Goal: Transaction & Acquisition: Obtain resource

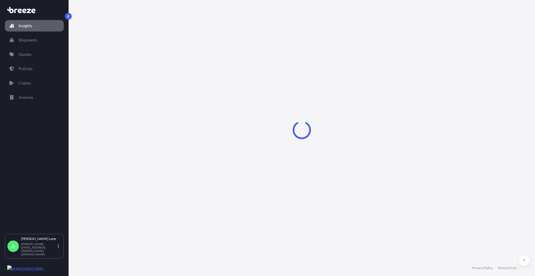
select select "2025"
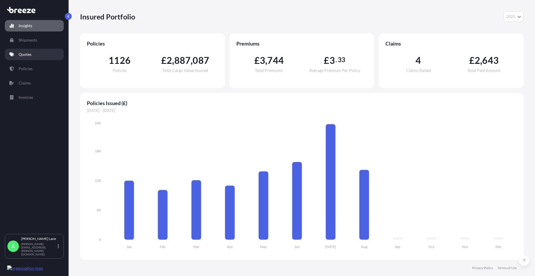
click at [29, 53] on p "Quotes" at bounding box center [25, 54] width 13 height 6
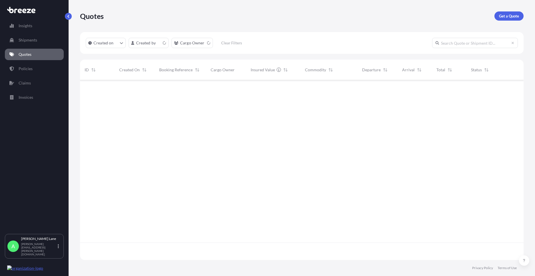
scroll to position [178, 440]
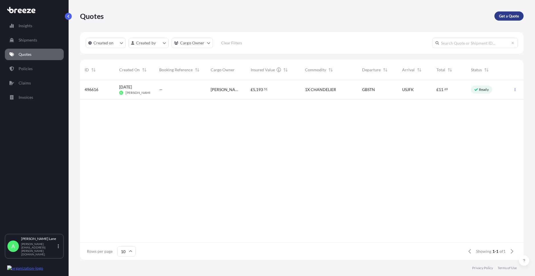
click at [511, 19] on link "Get a Quote" at bounding box center [509, 15] width 29 height 9
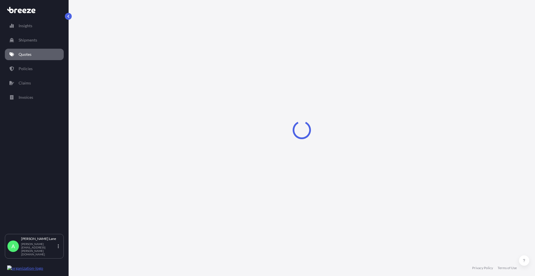
select select "Road"
select select "1"
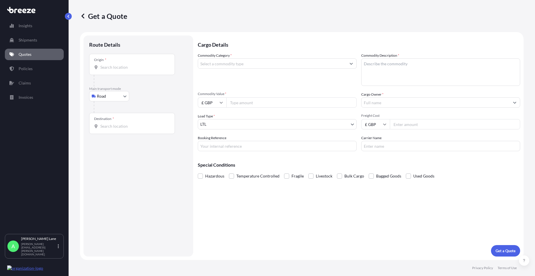
click at [122, 97] on body "Insights Shipments Quotes Policies Claims Invoices A [PERSON_NAME] [PERSON_NAME…" at bounding box center [267, 138] width 535 height 276
click at [116, 121] on div "Air" at bounding box center [109, 121] width 35 height 10
select select "Air"
drag, startPoint x: 135, startPoint y: 65, endPoint x: 178, endPoint y: 169, distance: 112.0
click at [135, 65] on div "Place of loading" at bounding box center [132, 66] width 86 height 21
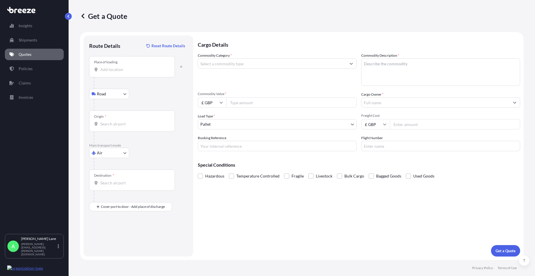
click at [135, 67] on input "Place of loading" at bounding box center [134, 70] width 68 height 6
paste input "E4 9JG"
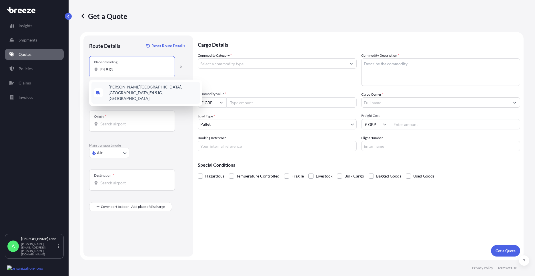
click at [138, 88] on span "[PERSON_NAME][STREET_ADDRESS]" at bounding box center [153, 92] width 89 height 17
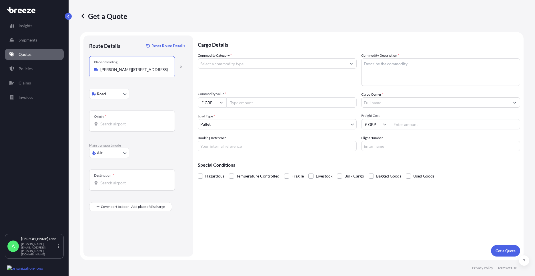
type input "[PERSON_NAME][STREET_ADDRESS]"
click at [127, 115] on div "Origin *" at bounding box center [132, 120] width 86 height 21
click at [127, 121] on input "Origin *" at bounding box center [134, 124] width 68 height 6
type input "GBSTN - Stansted Apt/[GEOGRAPHIC_DATA], [GEOGRAPHIC_DATA]"
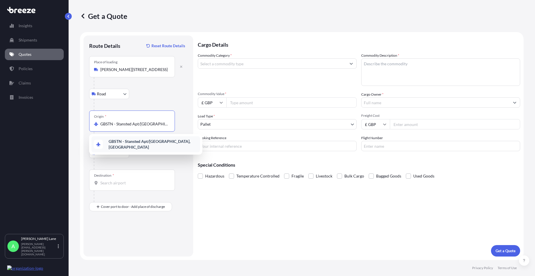
click at [149, 147] on div "GBSTN - Stansted Apt/[GEOGRAPHIC_DATA], [GEOGRAPHIC_DATA]" at bounding box center [146, 144] width 109 height 16
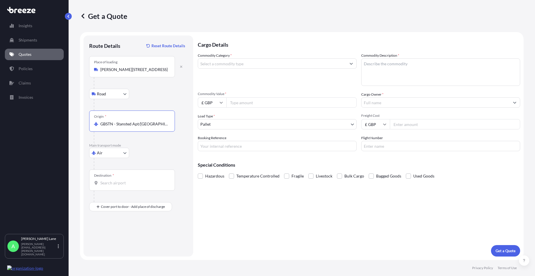
click at [132, 176] on div "Destination *" at bounding box center [132, 179] width 86 height 21
click at [132, 180] on input "Destination *" at bounding box center [134, 183] width 68 height 6
type input "USLAX - [GEOGRAPHIC_DATA], [GEOGRAPHIC_DATA]"
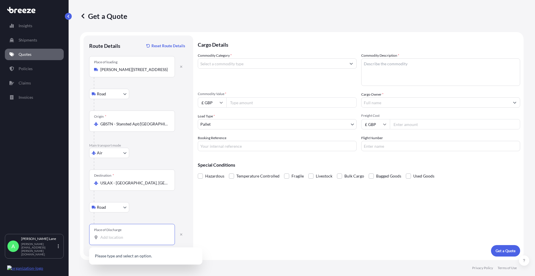
drag, startPoint x: 119, startPoint y: 240, endPoint x: 101, endPoint y: 237, distance: 18.0
click at [101, 237] on input "Place of Discharge" at bounding box center [134, 237] width 68 height 6
paste input "90027"
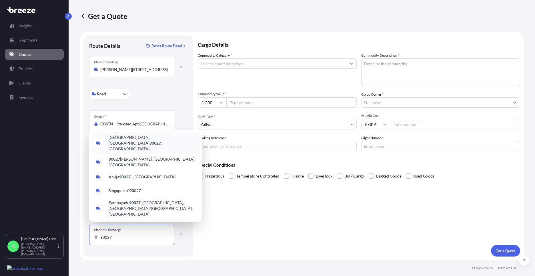
click at [135, 152] on span "[GEOGRAPHIC_DATA] , [GEOGRAPHIC_DATA]" at bounding box center [153, 142] width 89 height 17
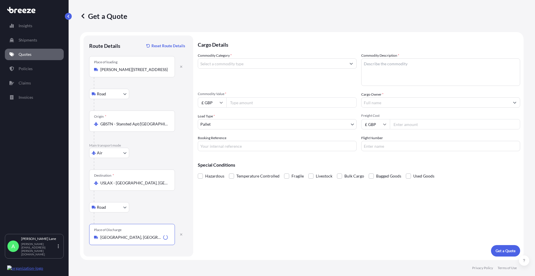
type input "[GEOGRAPHIC_DATA], [GEOGRAPHIC_DATA]"
click at [221, 71] on div "Commodity Category *" at bounding box center [277, 69] width 159 height 33
click at [221, 68] on input "Commodity Category *" at bounding box center [272, 63] width 148 height 10
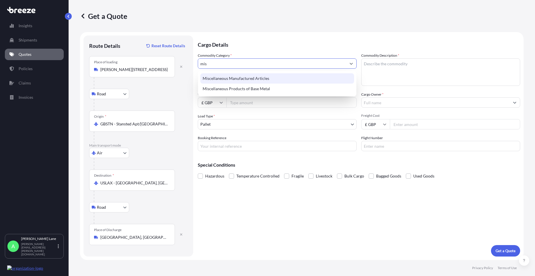
click at [229, 78] on div "Miscellaneous Manufactured Articles" at bounding box center [278, 78] width 154 height 10
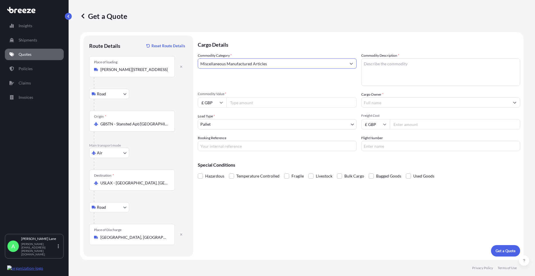
type input "Miscellaneous Manufactured Articles"
click at [244, 104] on input "Commodity Value *" at bounding box center [292, 102] width 130 height 10
type input "1515"
click at [232, 126] on body "75 options available. 23 options available. 2 options available. Insights Shipm…" at bounding box center [267, 138] width 535 height 276
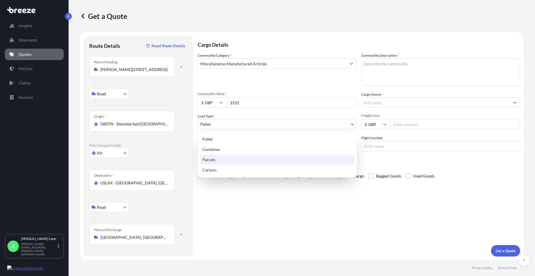
click at [223, 161] on div "Parcels" at bounding box center [277, 159] width 154 height 10
select select "3"
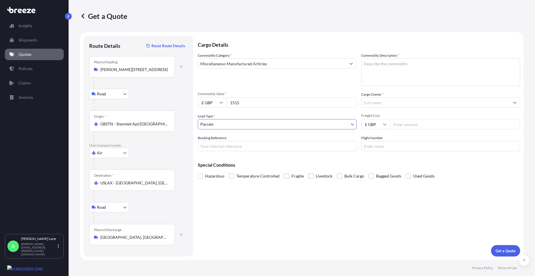
click at [241, 147] on input "Booking Reference" at bounding box center [277, 146] width 159 height 10
paste input "1890169"
type input "1890169"
paste textarea "mannequin heads and arms"
type textarea "mannequin heads and arms"
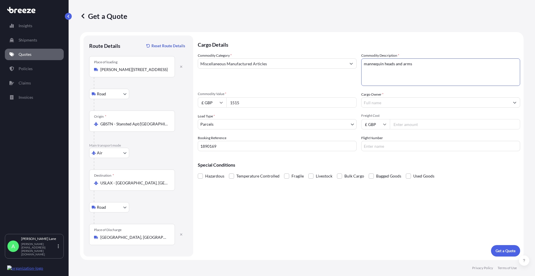
click at [383, 100] on input "Cargo Owner *" at bounding box center [436, 102] width 148 height 10
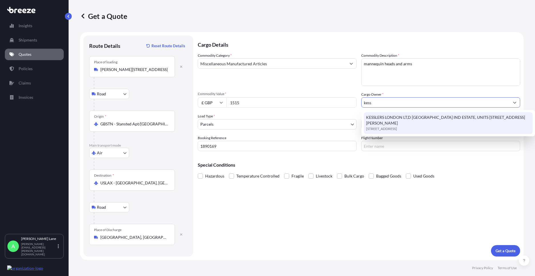
click at [395, 122] on span "KESSLERS LONDON LT,D [GEOGRAPHIC_DATA] IND ESTATE, UNITS [STREET_ADDRESS][PERSO…" at bounding box center [448, 119] width 164 height 11
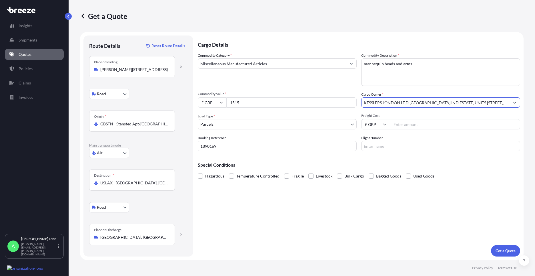
type input "KESSLERS LONDON LT,D [GEOGRAPHIC_DATA] IND ESTATE, UNITS [STREET_ADDRESS][PERSO…"
click at [398, 126] on input "Freight Cost" at bounding box center [455, 124] width 130 height 10
type input "353.59"
click at [367, 146] on input "Flight Number" at bounding box center [441, 146] width 159 height 10
drag, startPoint x: 374, startPoint y: 146, endPoint x: 351, endPoint y: 144, distance: 23.5
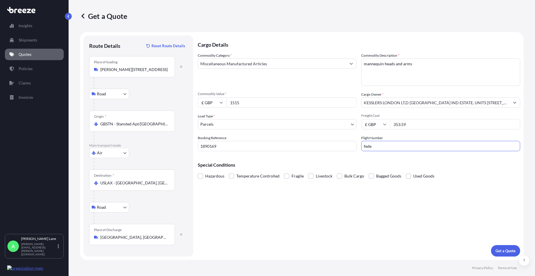
click at [352, 144] on div "Commodity Category * Miscellaneous Manufactured Articles Commodity Description …" at bounding box center [359, 102] width 323 height 98
type input "FEDEX"
click at [317, 217] on div "Cargo Details Commodity Category * Miscellaneous Manufactured Articles Commodit…" at bounding box center [359, 145] width 323 height 221
click at [500, 248] on p "Get a Quote" at bounding box center [506, 251] width 20 height 6
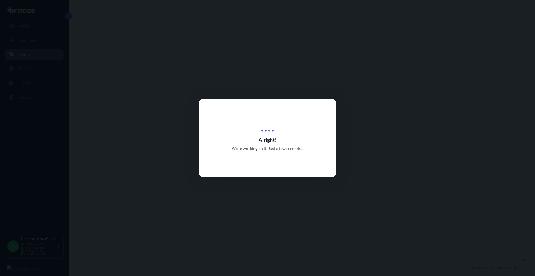
select select "Road"
select select "Air"
select select "Road"
select select "3"
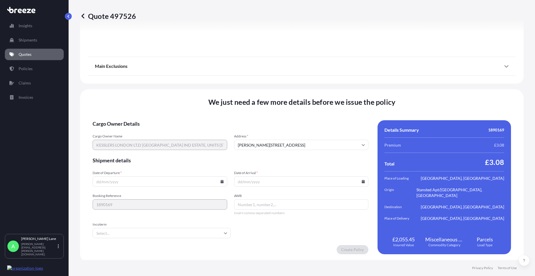
scroll to position [745, 0]
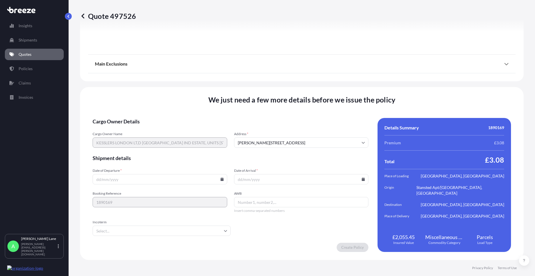
click at [221, 178] on icon at bounding box center [222, 178] width 3 height 3
click at [133, 152] on button "26" at bounding box center [132, 149] width 9 height 9
type input "[DATE]"
click at [134, 233] on input "Incoterm" at bounding box center [162, 230] width 138 height 10
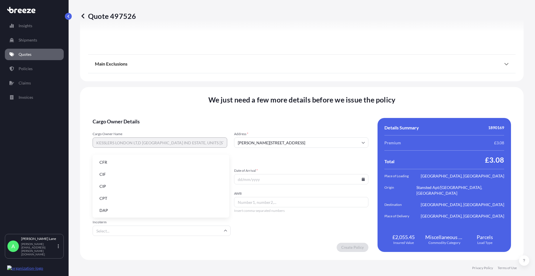
click at [132, 208] on li "DAP" at bounding box center [161, 210] width 132 height 11
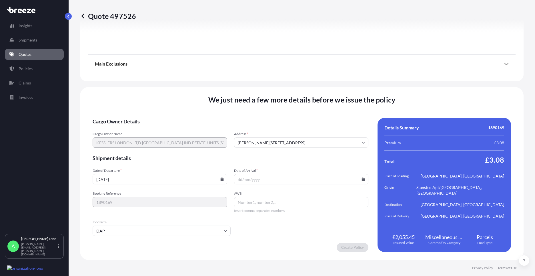
paste input "883862779516"
type input "883862779516"
click at [146, 230] on input "DAP" at bounding box center [162, 230] width 138 height 10
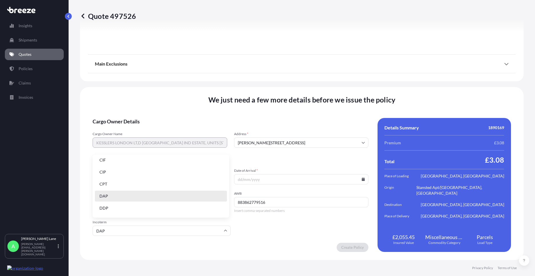
scroll to position [29, 0]
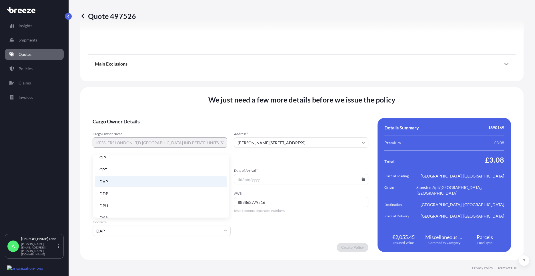
click at [142, 192] on li "DDP" at bounding box center [161, 193] width 132 height 11
type input "DDP"
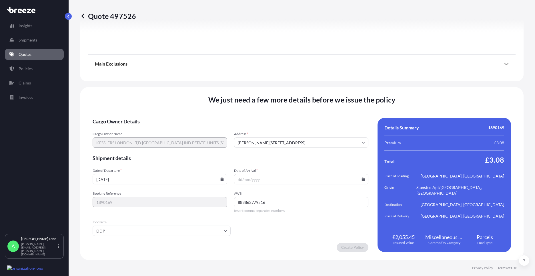
click at [362, 179] on icon at bounding box center [363, 178] width 3 height 3
click at [341, 84] on button at bounding box center [338, 82] width 9 height 9
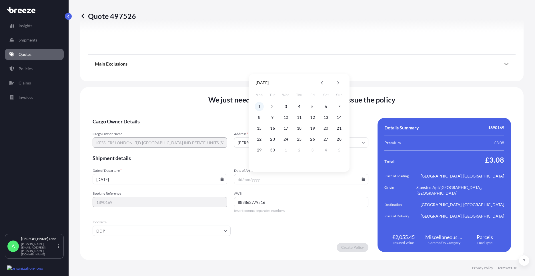
click at [257, 108] on button "1" at bounding box center [259, 106] width 9 height 9
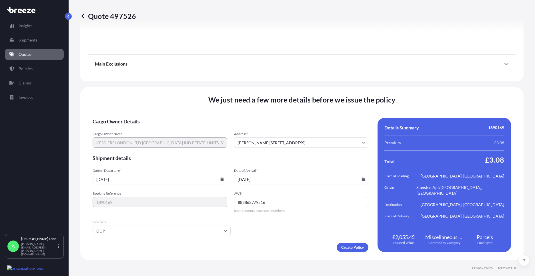
type input "[DATE]"
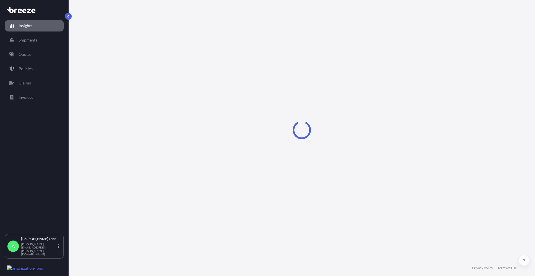
select select "2025"
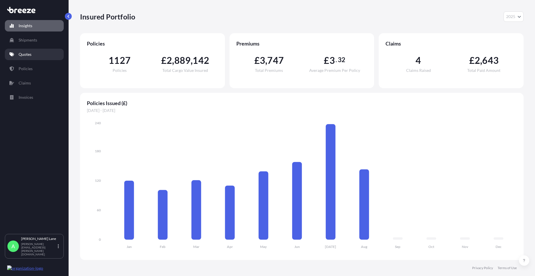
click at [25, 53] on p "Quotes" at bounding box center [25, 54] width 13 height 6
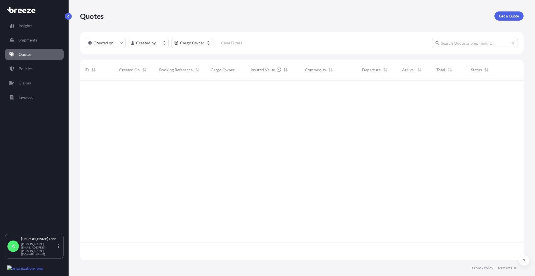
scroll to position [178, 440]
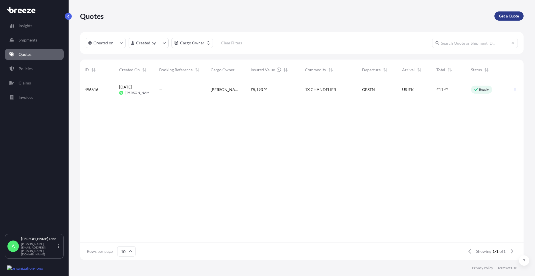
click at [513, 18] on p "Get a Quote" at bounding box center [509, 16] width 20 height 6
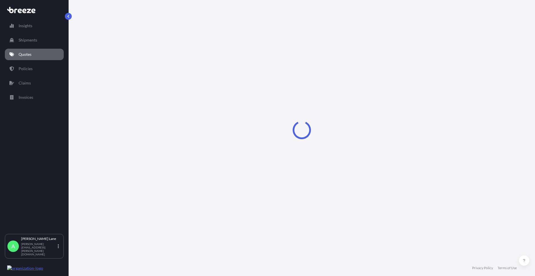
select select "Road"
select select "1"
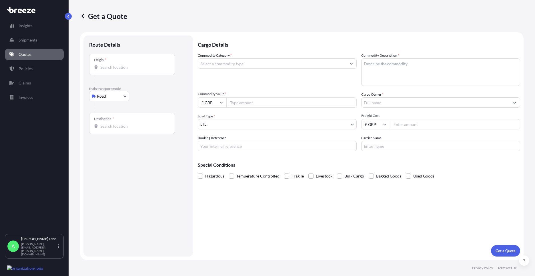
click at [118, 97] on body "Insights Shipments Quotes Policies Claims Invoices A [PERSON_NAME] [PERSON_NAME…" at bounding box center [267, 138] width 535 height 276
click at [110, 119] on div "Air" at bounding box center [109, 121] width 35 height 10
select select "Air"
click at [135, 70] on input "Place of loading" at bounding box center [134, 70] width 68 height 6
drag, startPoint x: 132, startPoint y: 66, endPoint x: 117, endPoint y: 73, distance: 16.1
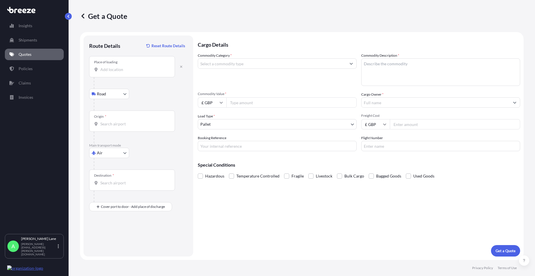
click at [117, 73] on div "Place of loading" at bounding box center [132, 66] width 86 height 21
click at [117, 72] on input "Place of loading" at bounding box center [134, 70] width 68 height 6
drag, startPoint x: 117, startPoint y: 73, endPoint x: 107, endPoint y: 72, distance: 10.1
click at [107, 72] on input "Place of loading" at bounding box center [134, 70] width 68 height 6
drag, startPoint x: 120, startPoint y: 71, endPoint x: 80, endPoint y: 68, distance: 39.8
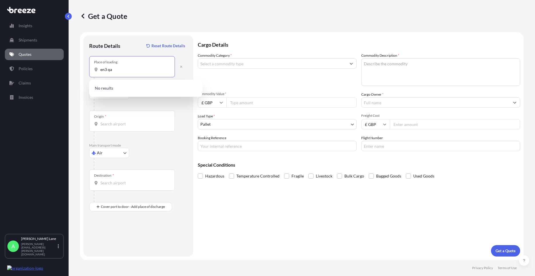
click at [80, 68] on div "Get a Quote Route Details Reset Route Details Place of loading en3 qa Road Road…" at bounding box center [302, 130] width 467 height 260
click at [118, 90] on span "Enfield EN3 7QA , UK" at bounding box center [145, 89] width 72 height 6
type input "Enfield EN3 7QA, UK"
click at [117, 123] on input "Origin *" at bounding box center [134, 124] width 68 height 6
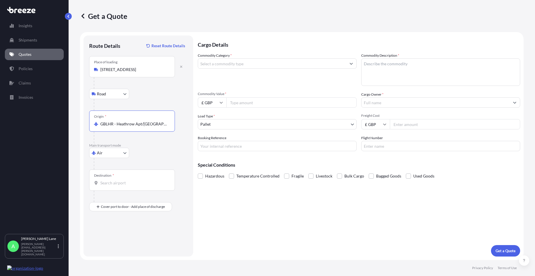
type input "GBLHR - Heathrow Apt/London, United Kingdom"
click at [130, 184] on input "Destination *" at bounding box center [134, 183] width 68 height 6
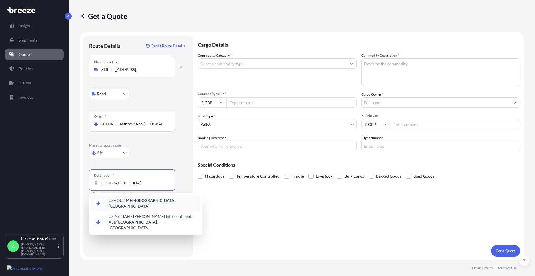
click at [130, 203] on span "USHOU / IAH - Houston , United States" at bounding box center [153, 202] width 89 height 11
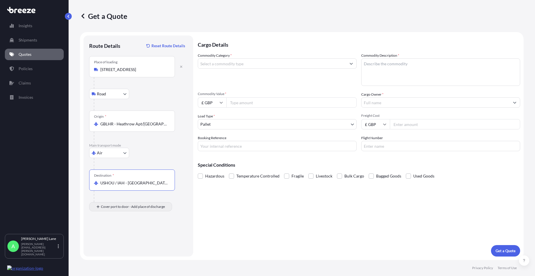
type input "USHOU / IAH - Houston, United States"
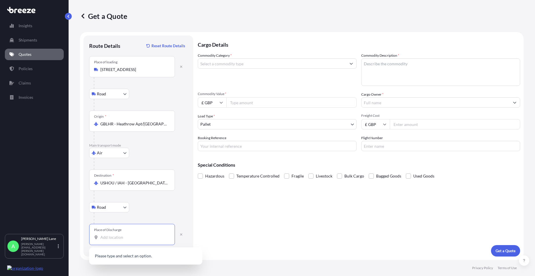
drag, startPoint x: 137, startPoint y: 239, endPoint x: 208, endPoint y: 268, distance: 76.6
click at [138, 238] on input "Place of Discharge" at bounding box center [134, 237] width 68 height 6
drag, startPoint x: 148, startPoint y: 233, endPoint x: 120, endPoint y: 237, distance: 27.6
click at [120, 237] on input "Place of Discharge" at bounding box center [134, 237] width 68 height 6
paste input "75052"
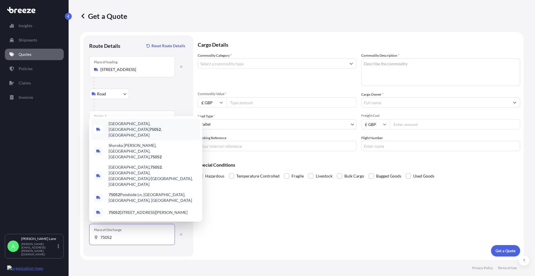
click at [139, 138] on span "Grand Prairie, TX 75052 , USA" at bounding box center [153, 129] width 89 height 17
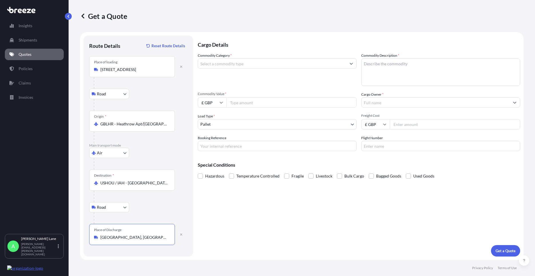
type input "Grand Prairie, TX 75052, USA"
click at [225, 67] on input "Commodity Category *" at bounding box center [272, 63] width 148 height 10
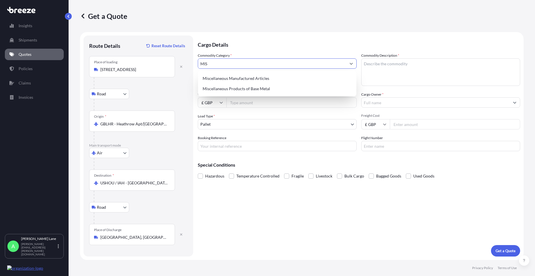
click at [226, 73] on div "Miscellaneous Manufactured Articles Miscellaneous Products of Base Metal" at bounding box center [277, 83] width 158 height 25
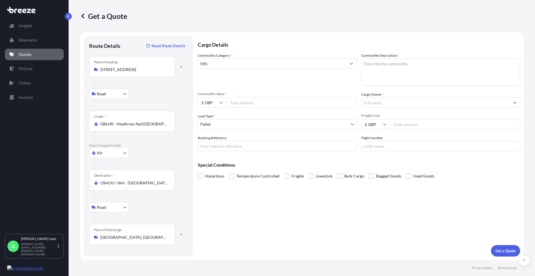
click at [227, 66] on input "MIS" at bounding box center [272, 63] width 148 height 10
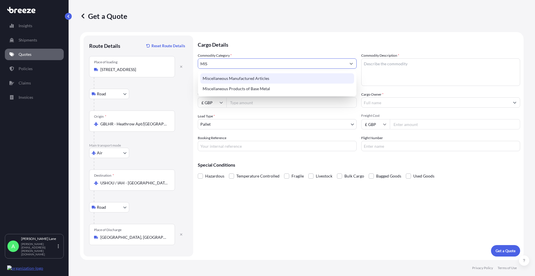
click at [228, 80] on div "Miscellaneous Manufactured Articles" at bounding box center [278, 78] width 154 height 10
type input "Miscellaneous Manufactured Articles"
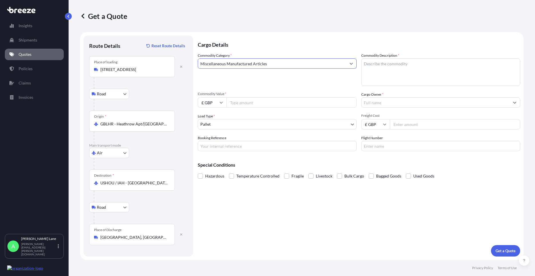
click at [241, 99] on input "Commodity Value *" at bounding box center [292, 102] width 130 height 10
type input "730.80"
click at [218, 104] on input "£ GBP" at bounding box center [212, 102] width 29 height 10
click at [213, 143] on div "$ USD" at bounding box center [212, 142] width 24 height 11
type input "$ USD"
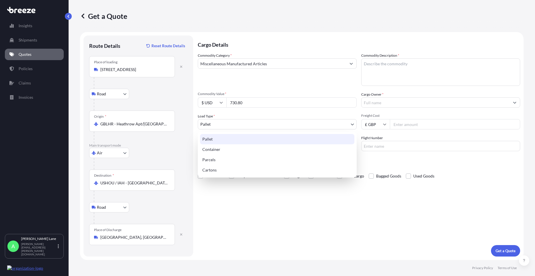
click at [226, 122] on body "Insights Shipments Quotes Policies Claims Invoices A Adam Lane adam.lane@equato…" at bounding box center [267, 138] width 535 height 276
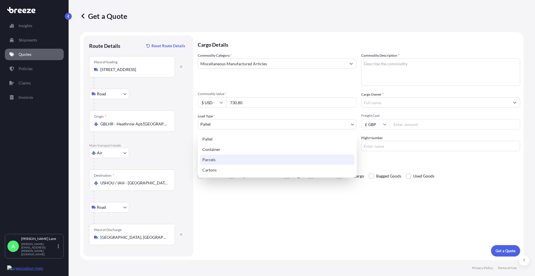
click at [217, 157] on div "Parcels" at bounding box center [277, 159] width 154 height 10
select select "3"
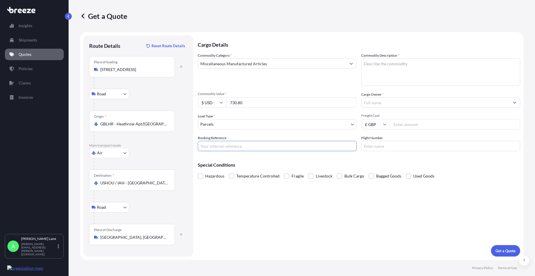
click at [225, 147] on input "Booking Reference" at bounding box center [277, 146] width 159 height 10
paste input "1890569"
type input "1890569"
click at [391, 78] on textarea "Commodity Description *" at bounding box center [441, 71] width 159 height 27
type textarea "GO KART PARTS"
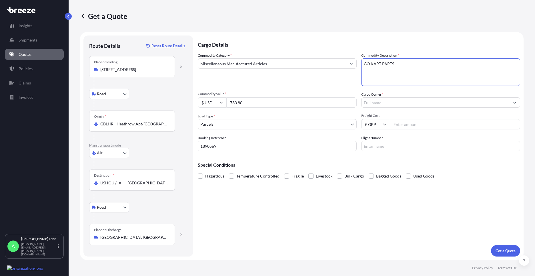
click at [380, 100] on input "Cargo Owner *" at bounding box center [436, 102] width 148 height 10
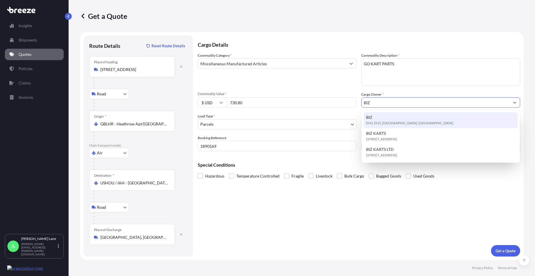
click at [386, 122] on span "EN3, EN3, Enfield, United Kingdom" at bounding box center [409, 123] width 87 height 6
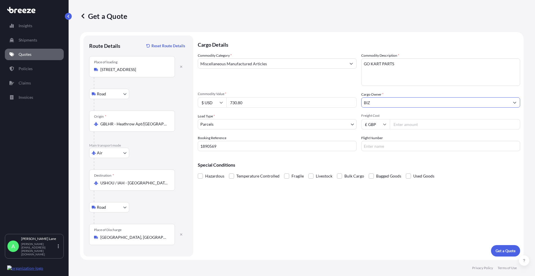
type input "BIZ"
click at [391, 124] on input "Freight Cost" at bounding box center [455, 124] width 130 height 10
type input "85.68"
click at [382, 146] on input "Flight Number" at bounding box center [441, 146] width 159 height 10
click at [346, 174] on span "Bulk Cargo" at bounding box center [355, 176] width 20 height 9
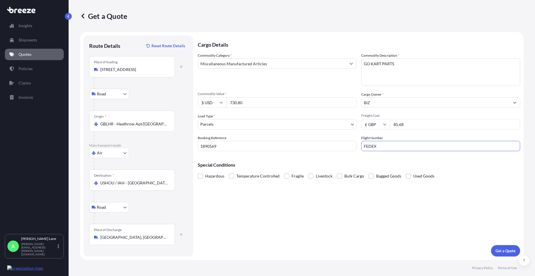
click at [337, 172] on input "Bulk Cargo" at bounding box center [337, 172] width 0 height 0
drag, startPoint x: 380, startPoint y: 147, endPoint x: 331, endPoint y: 152, distance: 49.8
click at [331, 152] on div "Cargo Details Commodity Category * Miscellaneous Manufactured Articles Commodit…" at bounding box center [359, 145] width 323 height 221
type input "DHL"
click at [339, 175] on span at bounding box center [339, 175] width 5 height 5
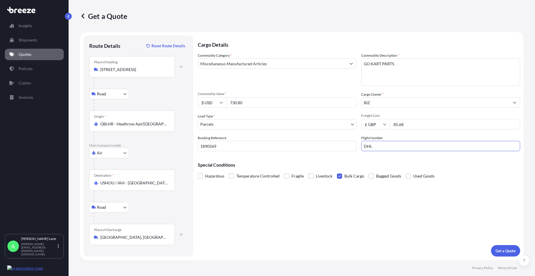
click at [337, 172] on input "Bulk Cargo" at bounding box center [337, 172] width 0 height 0
click at [508, 252] on p "Get a Quote" at bounding box center [506, 251] width 20 height 6
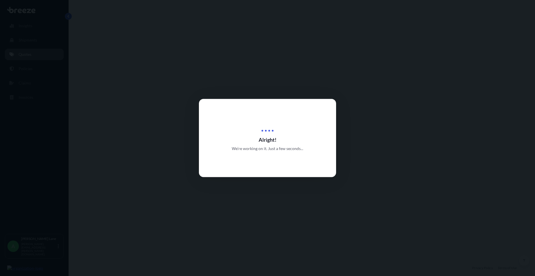
select select "Road"
select select "Air"
select select "Road"
select select "3"
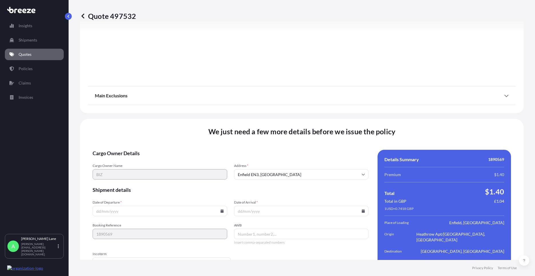
scroll to position [728, 0]
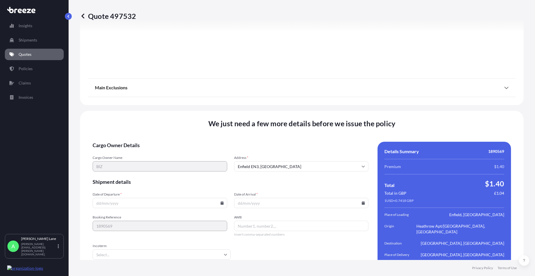
click at [221, 201] on icon at bounding box center [222, 202] width 3 height 3
click at [131, 169] on button "26" at bounding box center [132, 167] width 9 height 9
type input "[DATE]"
click at [121, 249] on input "Incoterm" at bounding box center [162, 254] width 138 height 10
click at [120, 229] on li "DAP" at bounding box center [161, 228] width 132 height 11
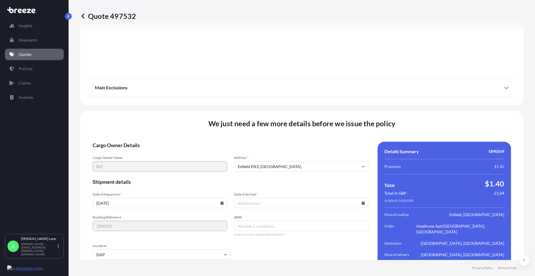
paste input "1963498832"
type input "1963498832"
click at [362, 201] on icon at bounding box center [363, 202] width 3 height 3
click at [299, 168] on button "28" at bounding box center [299, 167] width 9 height 9
type input "28/08/2025"
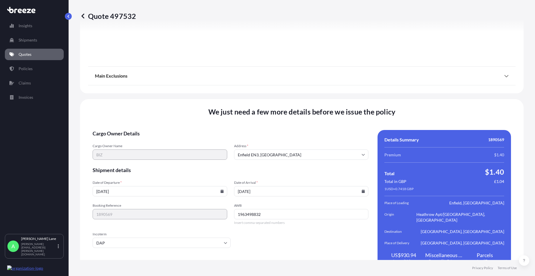
scroll to position [746, 0]
